Goal: Task Accomplishment & Management: Manage account settings

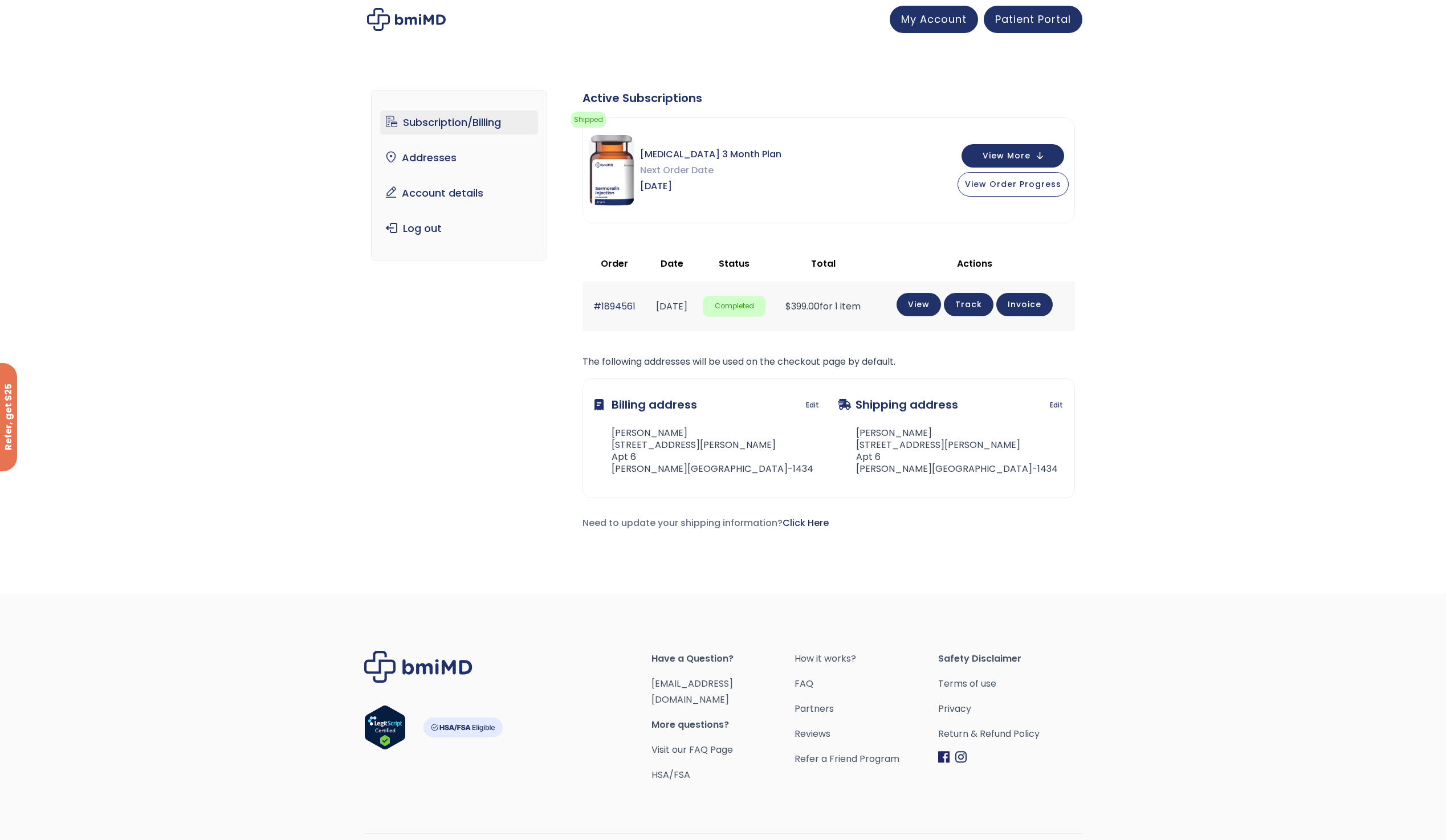
click at [400, 19] on img at bounding box center [406, 19] width 79 height 23
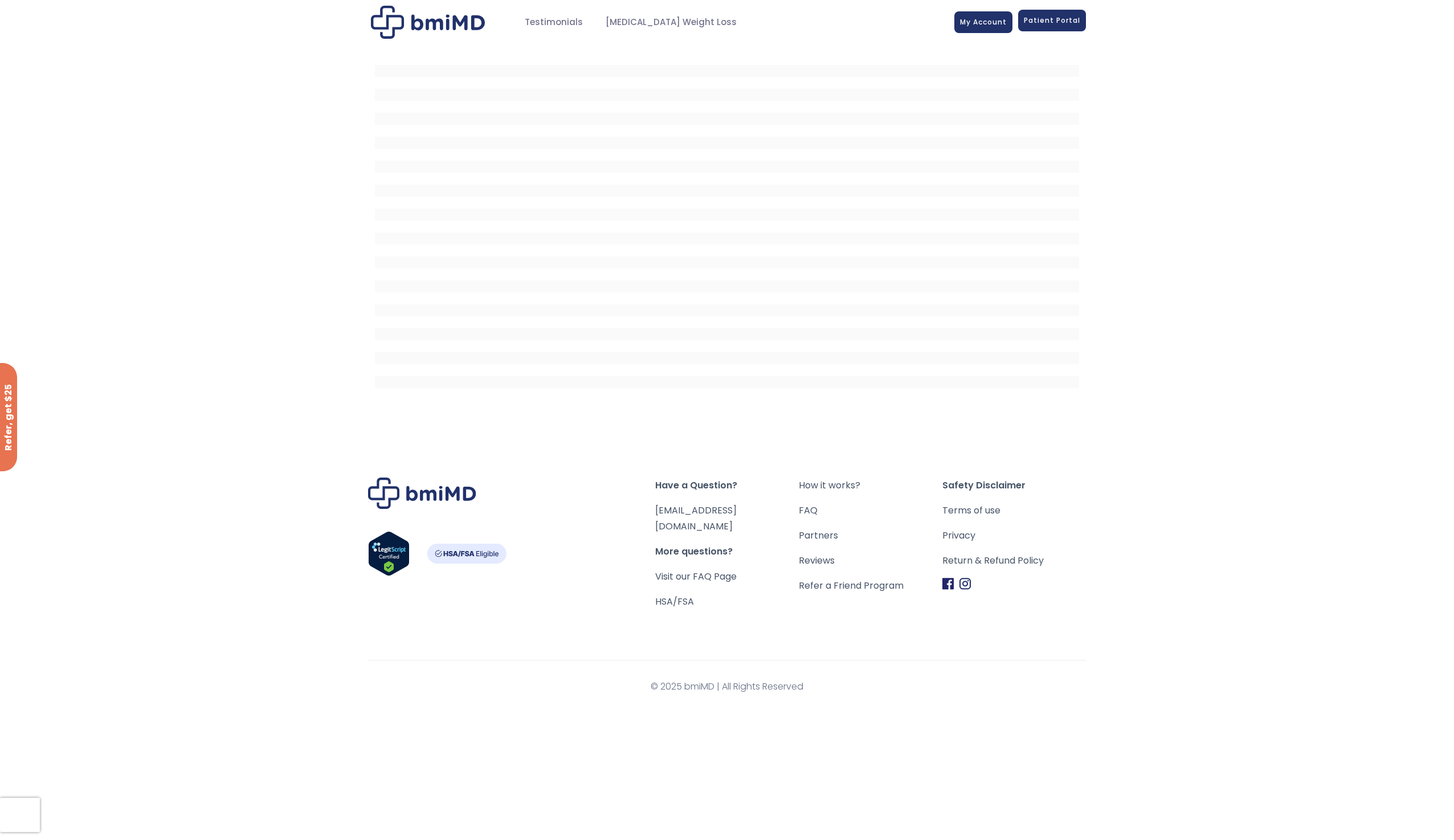
click at [1066, 25] on span "Patient Portal" at bounding box center [1052, 20] width 56 height 9
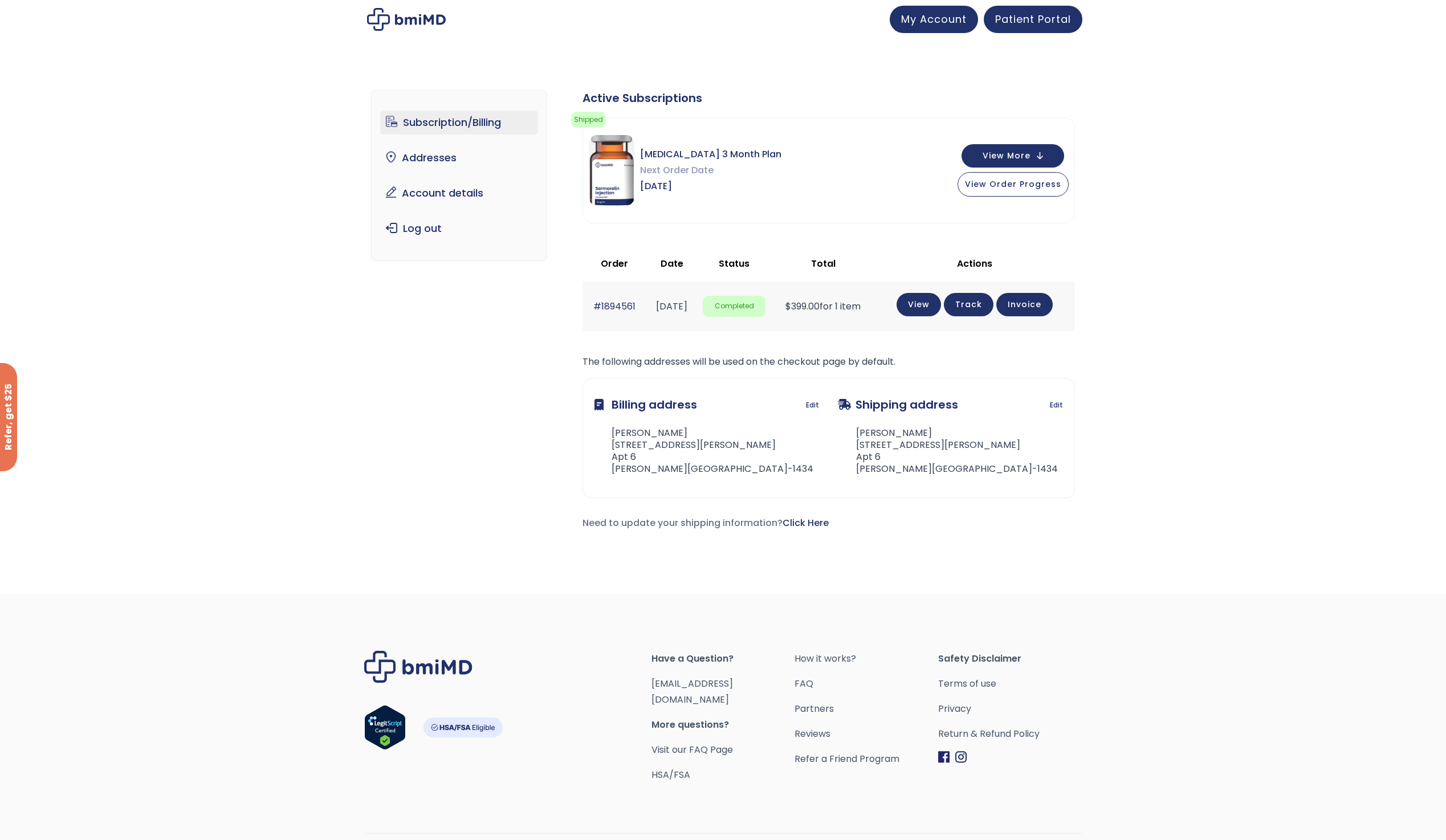
scroll to position [27, 0]
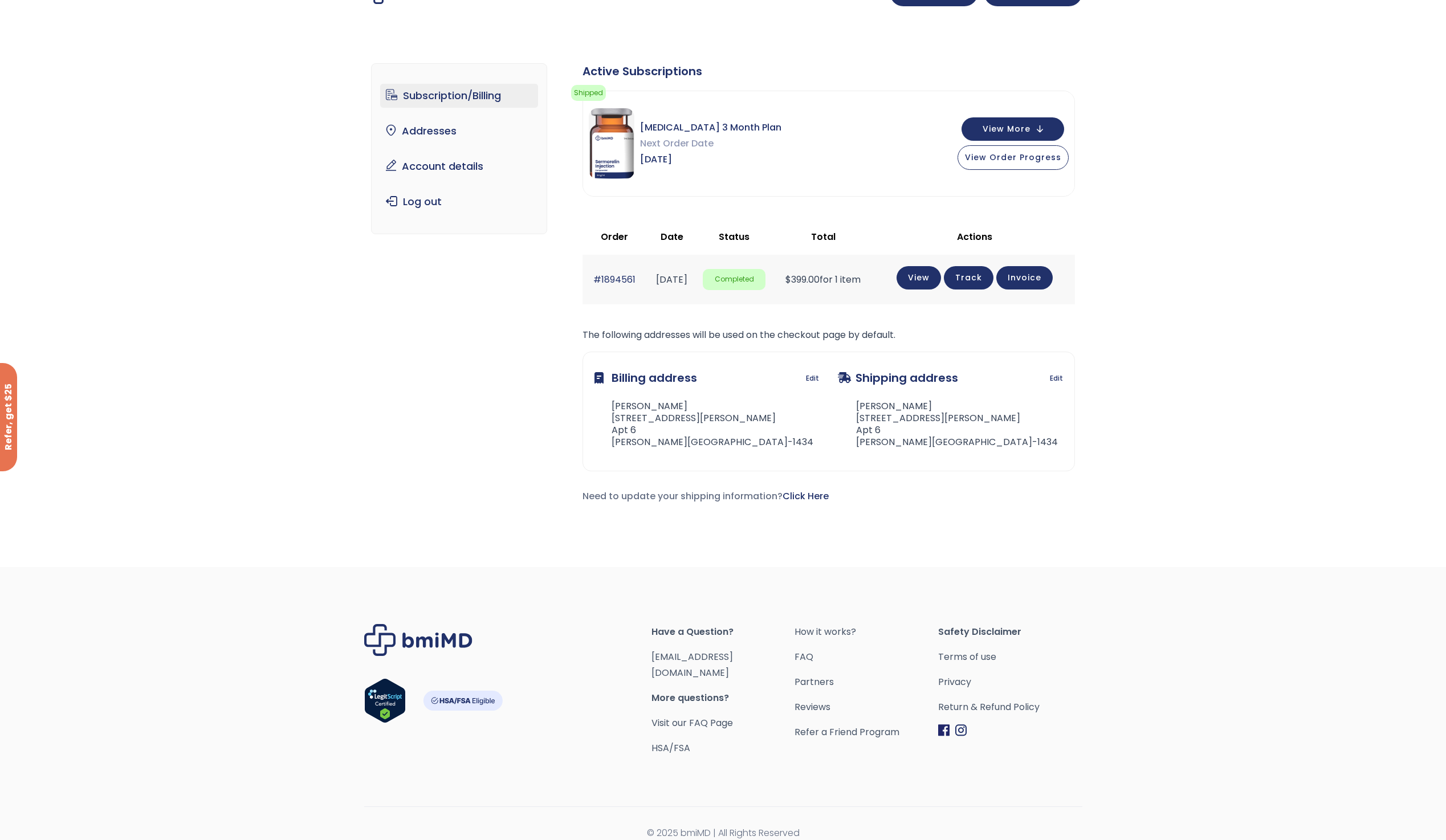
click at [694, 627] on span "Have a Question?" at bounding box center [723, 632] width 144 height 16
click at [735, 627] on span "Have a Question?" at bounding box center [723, 632] width 144 height 16
click at [681, 656] on link "[EMAIL_ADDRESS][DOMAIN_NAME]" at bounding box center [693, 664] width 82 height 29
click at [626, 637] on div "Footer" at bounding box center [508, 690] width 287 height 132
click at [683, 655] on link "[EMAIL_ADDRESS][DOMAIN_NAME]" at bounding box center [693, 664] width 82 height 29
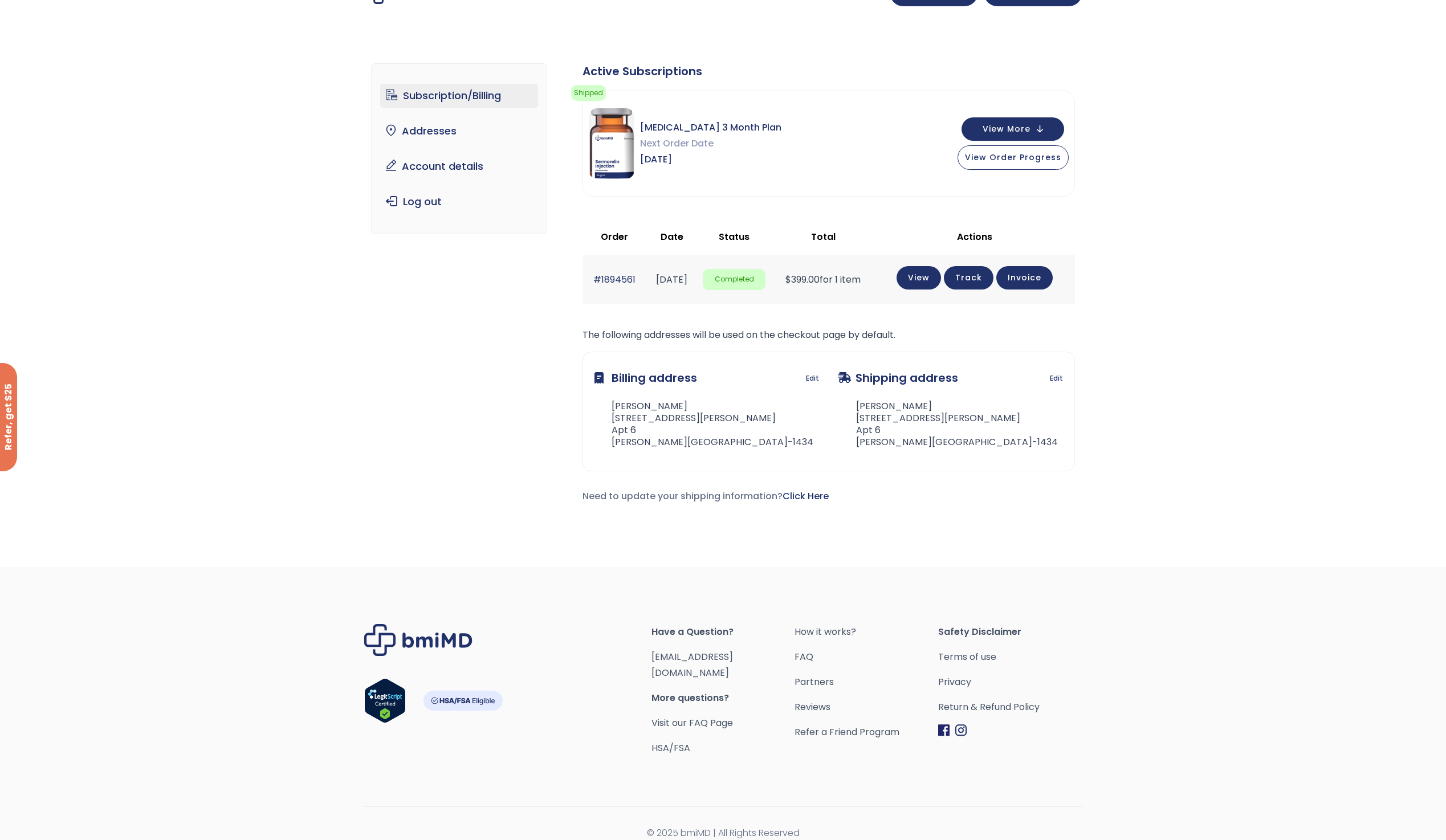
click at [471, 425] on div "Subscription/Billing bmiRewards Addresses Account details Submit a Review Log o…" at bounding box center [723, 288] width 704 height 495
click at [687, 656] on link "[EMAIL_ADDRESS][DOMAIN_NAME]" at bounding box center [693, 664] width 82 height 29
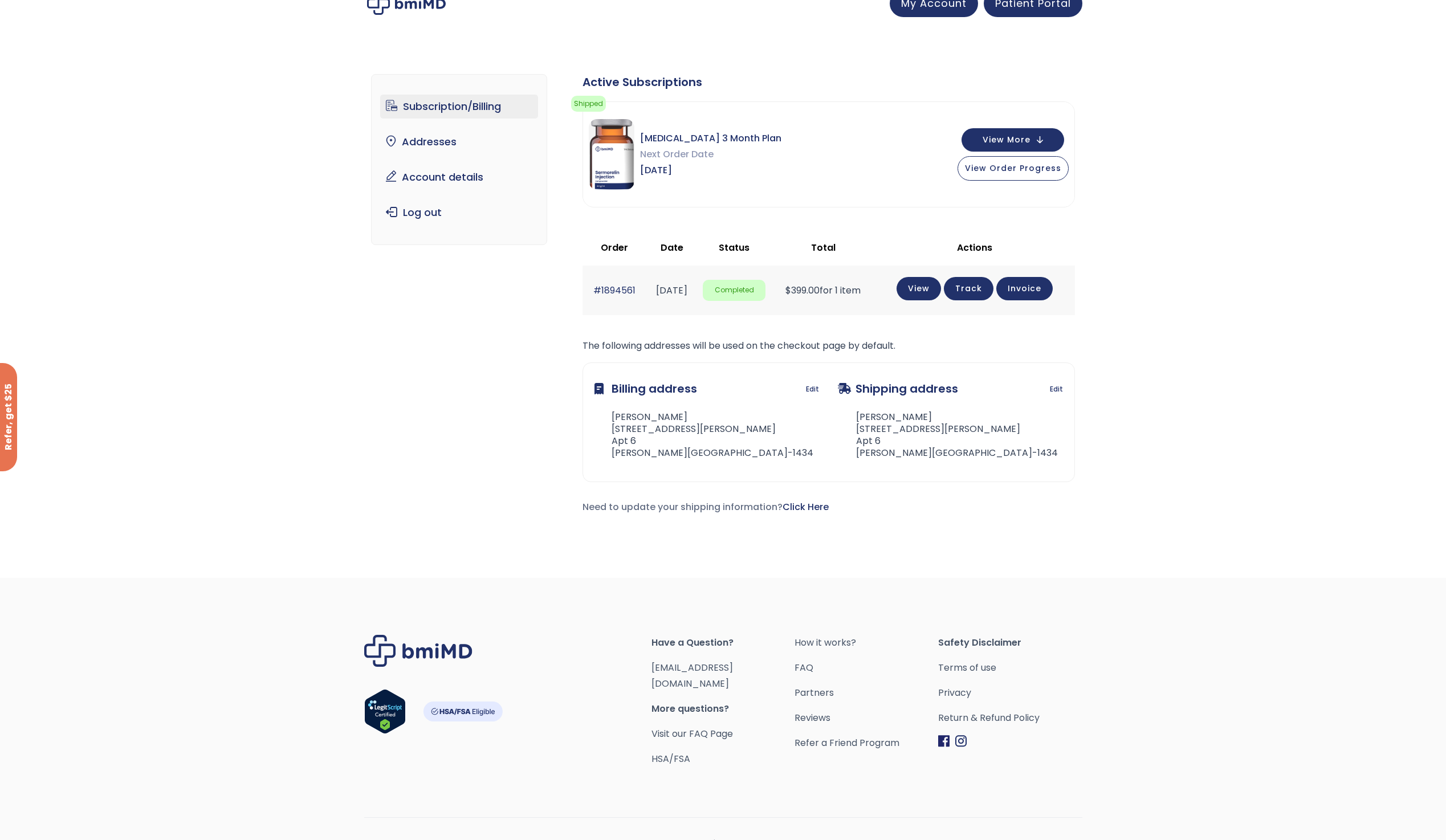
scroll to position [0, 0]
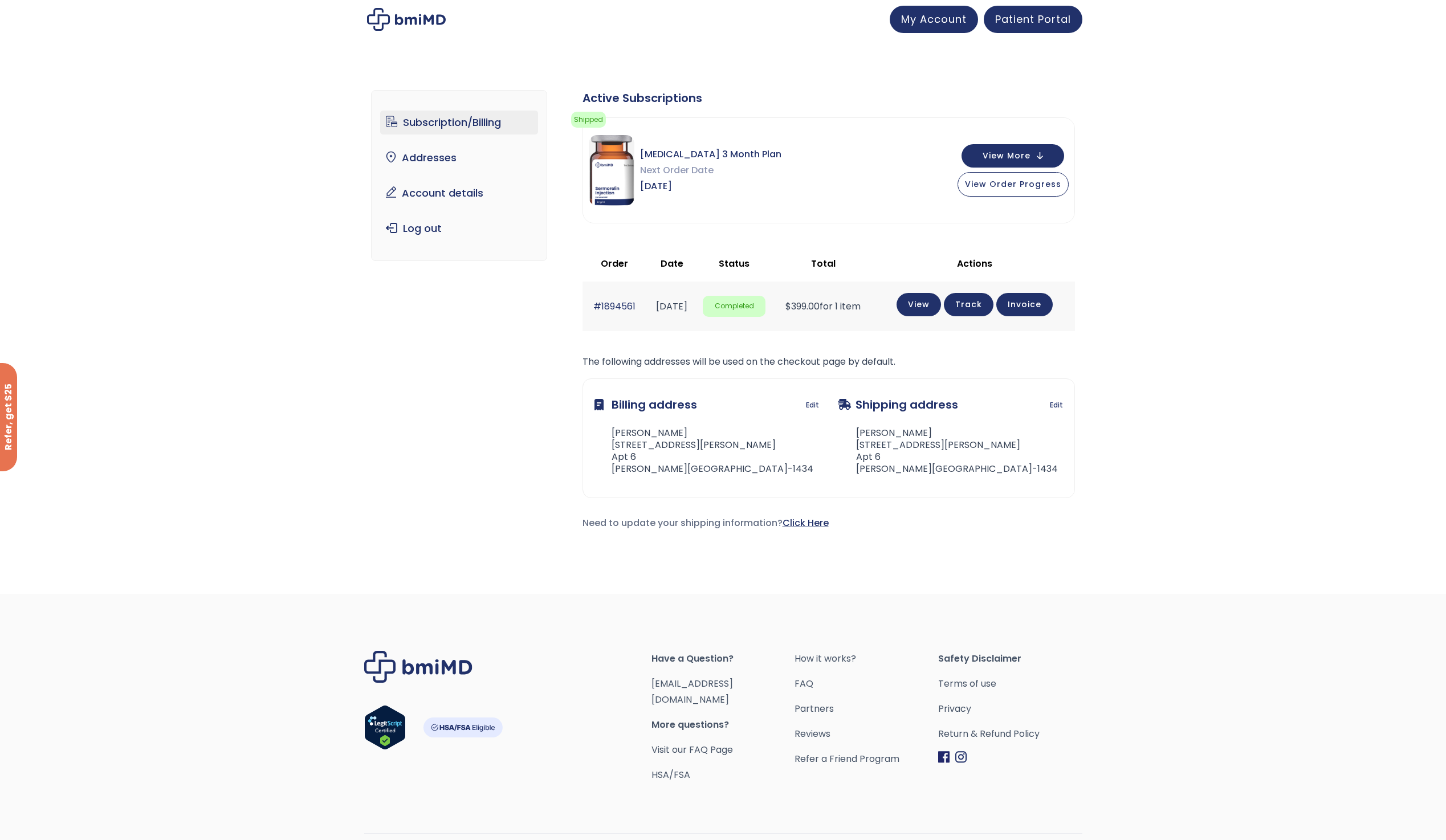
click at [826, 524] on link "Click Here" at bounding box center [806, 523] width 46 height 13
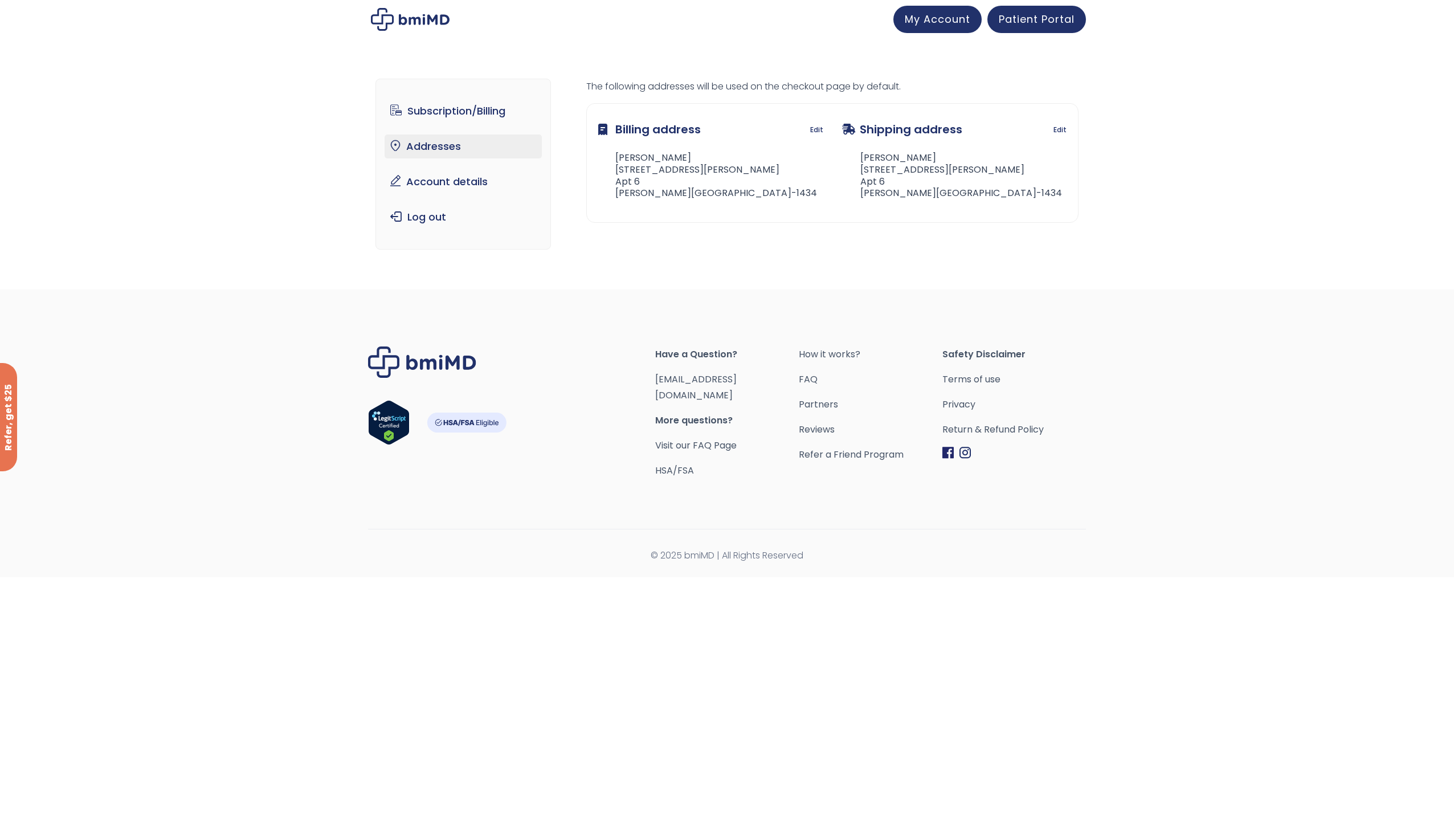
click at [923, 168] on address "Joaquin Salazar 24237 SOTO RD, APT 6 Apt 6 HAYWARD, CA 94544-1434" at bounding box center [952, 176] width 220 height 47
click at [404, 17] on img at bounding box center [410, 19] width 79 height 23
click at [739, 26] on div at bounding box center [727, 19] width 718 height 27
